Goal: Task Accomplishment & Management: Use online tool/utility

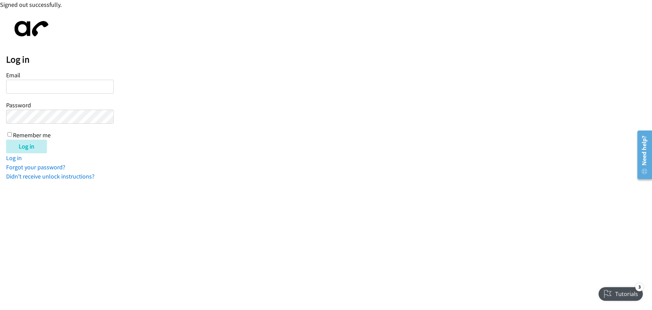
click at [27, 84] on input "Email" at bounding box center [60, 87] width 108 height 14
type input "[EMAIL_ADDRESS][DOMAIN_NAME]"
click at [30, 145] on input "Log in" at bounding box center [26, 147] width 41 height 14
click at [25, 146] on input "Log in" at bounding box center [26, 147] width 41 height 14
click at [36, 147] on input "Log in" at bounding box center [26, 147] width 41 height 14
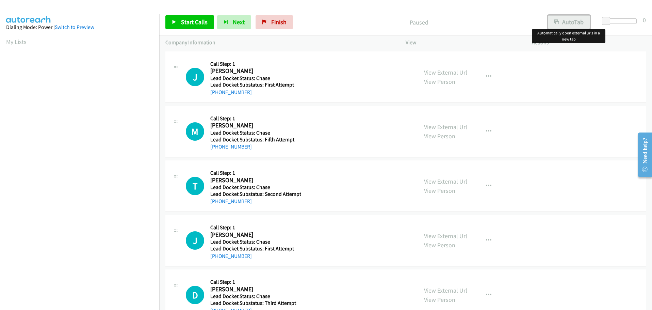
click at [572, 22] on button "AutoTab" at bounding box center [569, 22] width 42 height 14
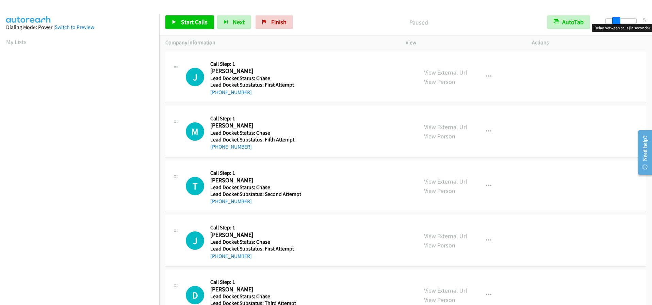
drag, startPoint x: 606, startPoint y: 20, endPoint x: 616, endPoint y: 19, distance: 9.9
click at [616, 19] on span at bounding box center [616, 21] width 8 height 8
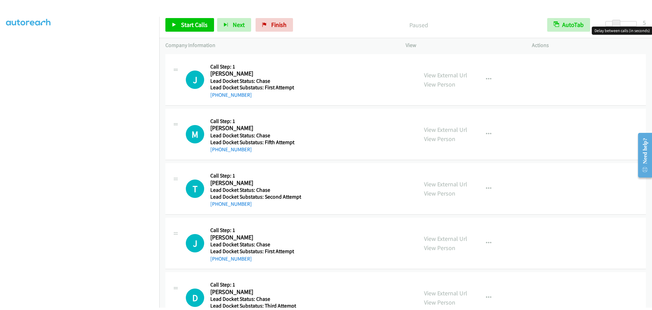
scroll to position [72, 0]
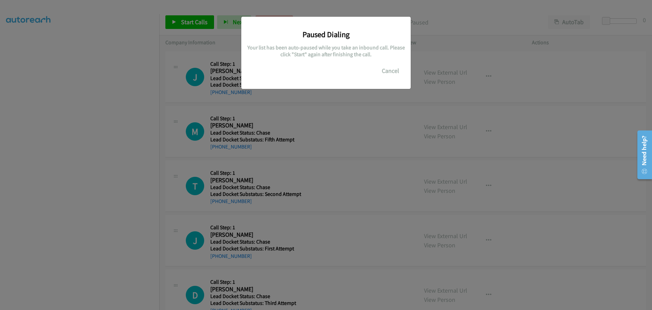
scroll to position [72, 0]
click at [390, 71] on button "Cancel" at bounding box center [391, 71] width 30 height 14
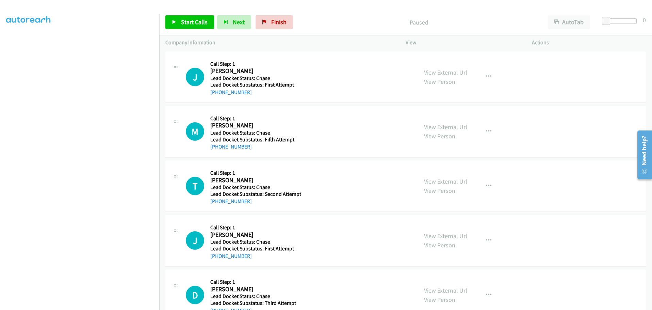
scroll to position [58, 0]
click at [184, 23] on span "Start Calls" at bounding box center [194, 22] width 27 height 8
click at [189, 27] on link "Pause" at bounding box center [183, 22] width 37 height 14
click at [563, 23] on button "AutoTab" at bounding box center [569, 22] width 42 height 14
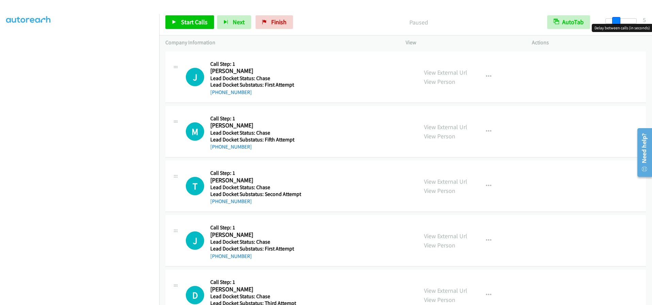
drag, startPoint x: 606, startPoint y: 22, endPoint x: 616, endPoint y: 22, distance: 9.5
click at [616, 22] on span at bounding box center [616, 21] width 8 height 8
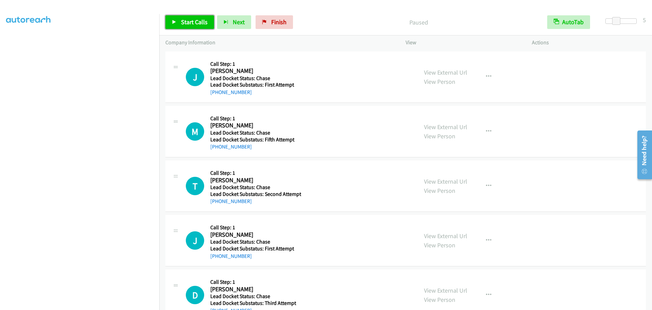
click at [190, 21] on span "Start Calls" at bounding box center [194, 22] width 27 height 8
click at [178, 19] on link "Pause" at bounding box center [183, 22] width 37 height 14
